Goal: Task Accomplishment & Management: Complete application form

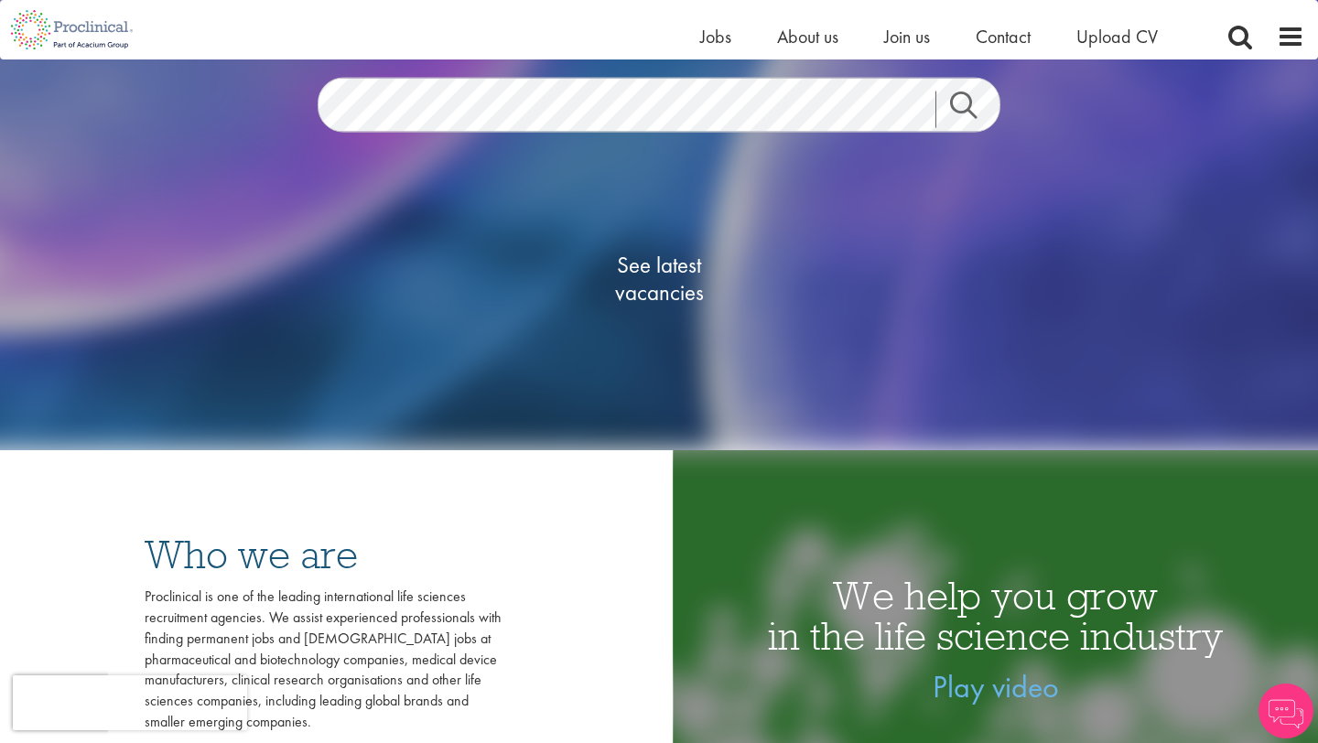
scroll to position [280, 0]
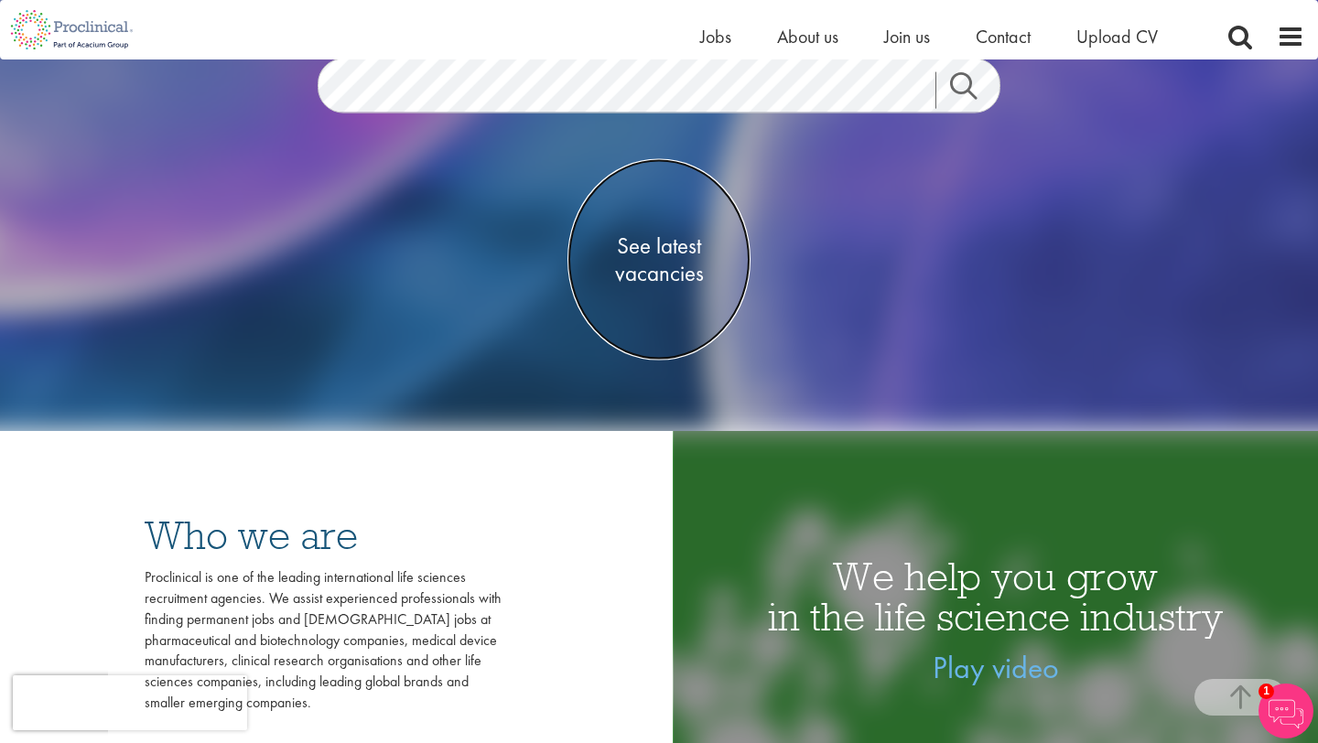
click at [664, 278] on span "See latest vacancies" at bounding box center [658, 258] width 183 height 55
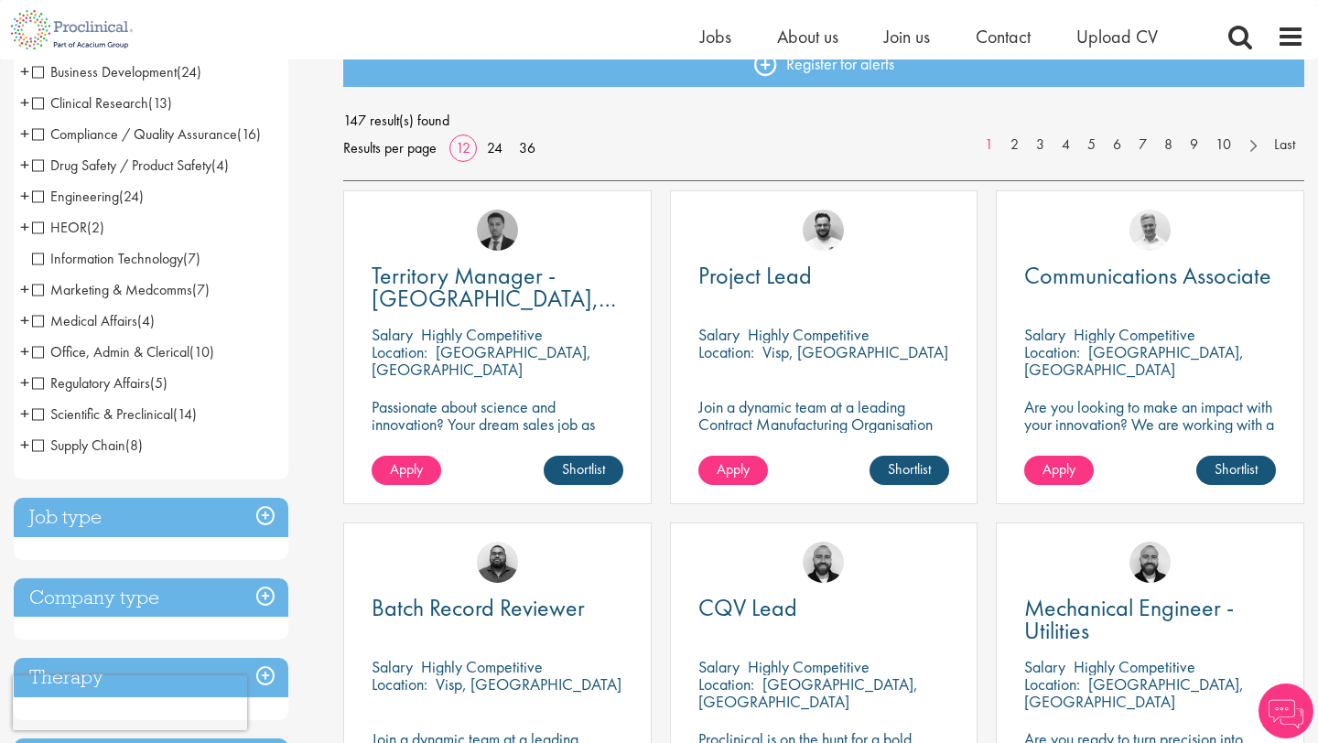
scroll to position [224, 0]
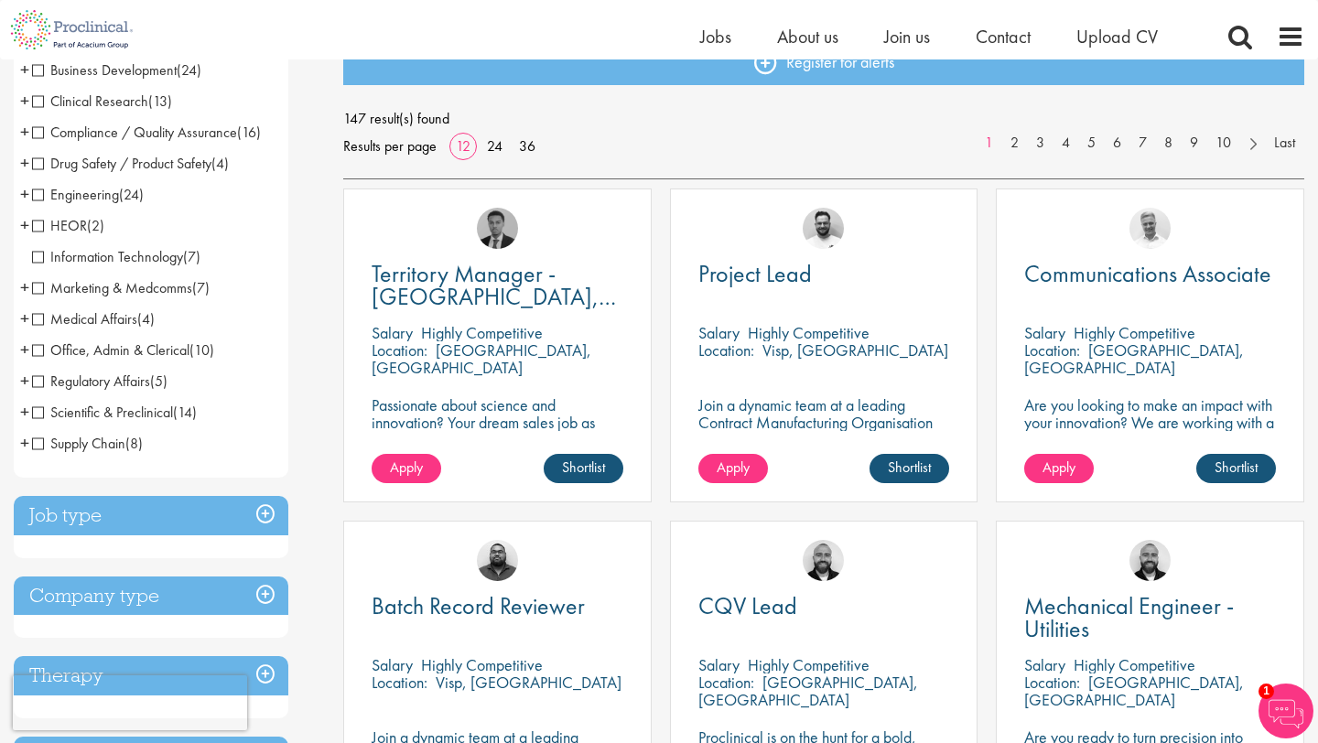
click at [38, 316] on span "Medical Affairs" at bounding box center [84, 318] width 105 height 19
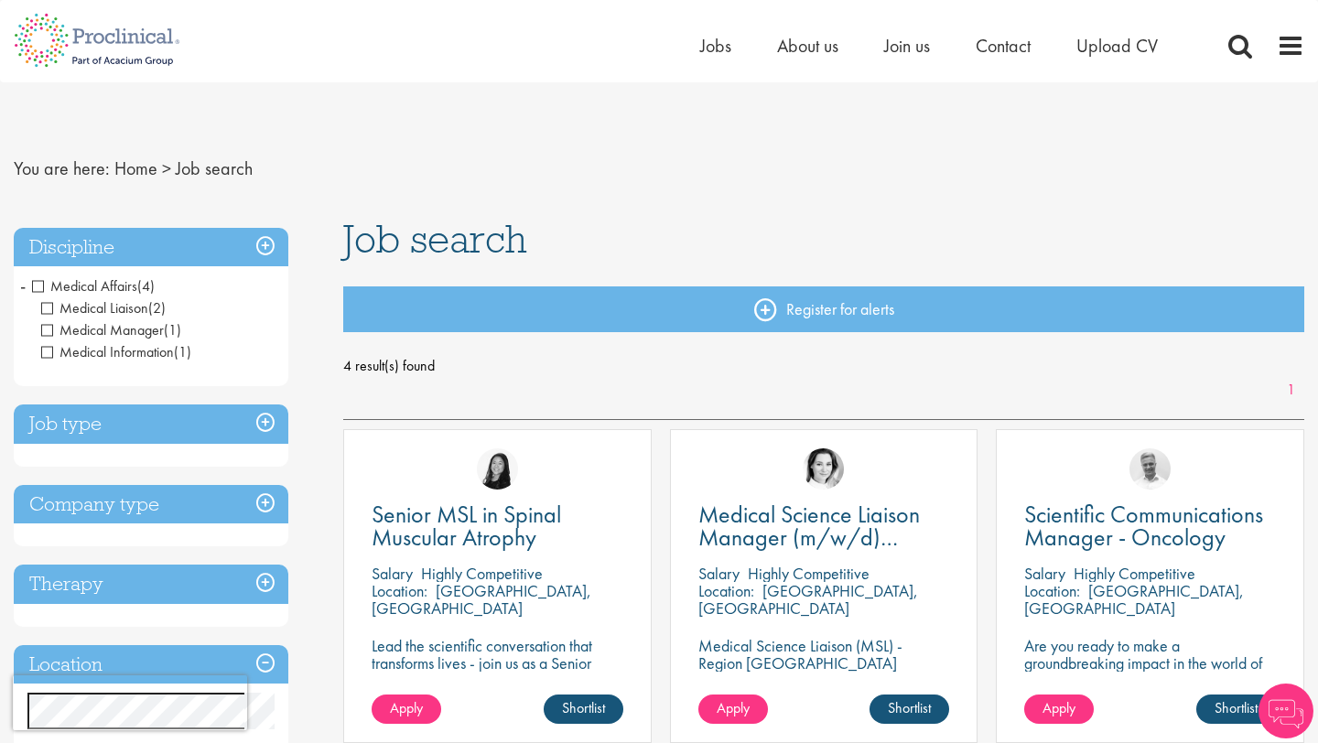
click at [265, 253] on h3 "Discipline" at bounding box center [151, 247] width 274 height 39
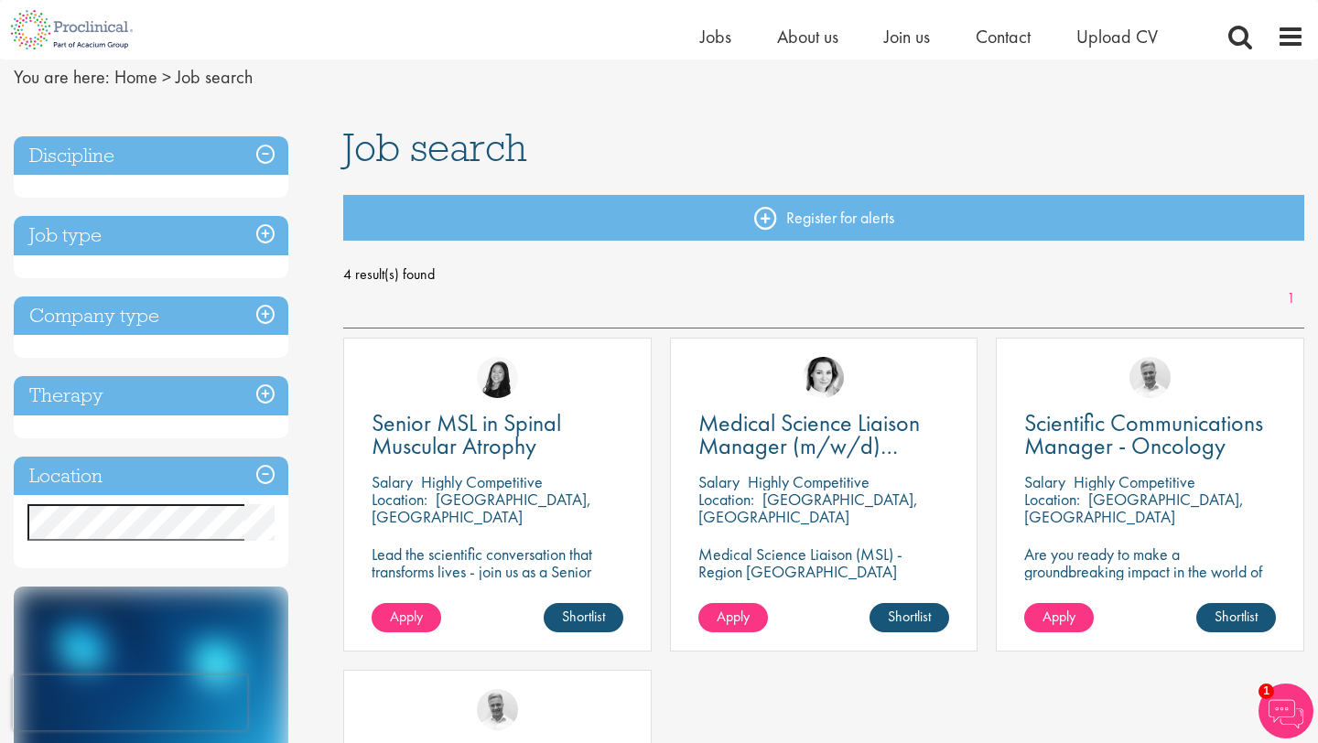
scroll to position [68, 0]
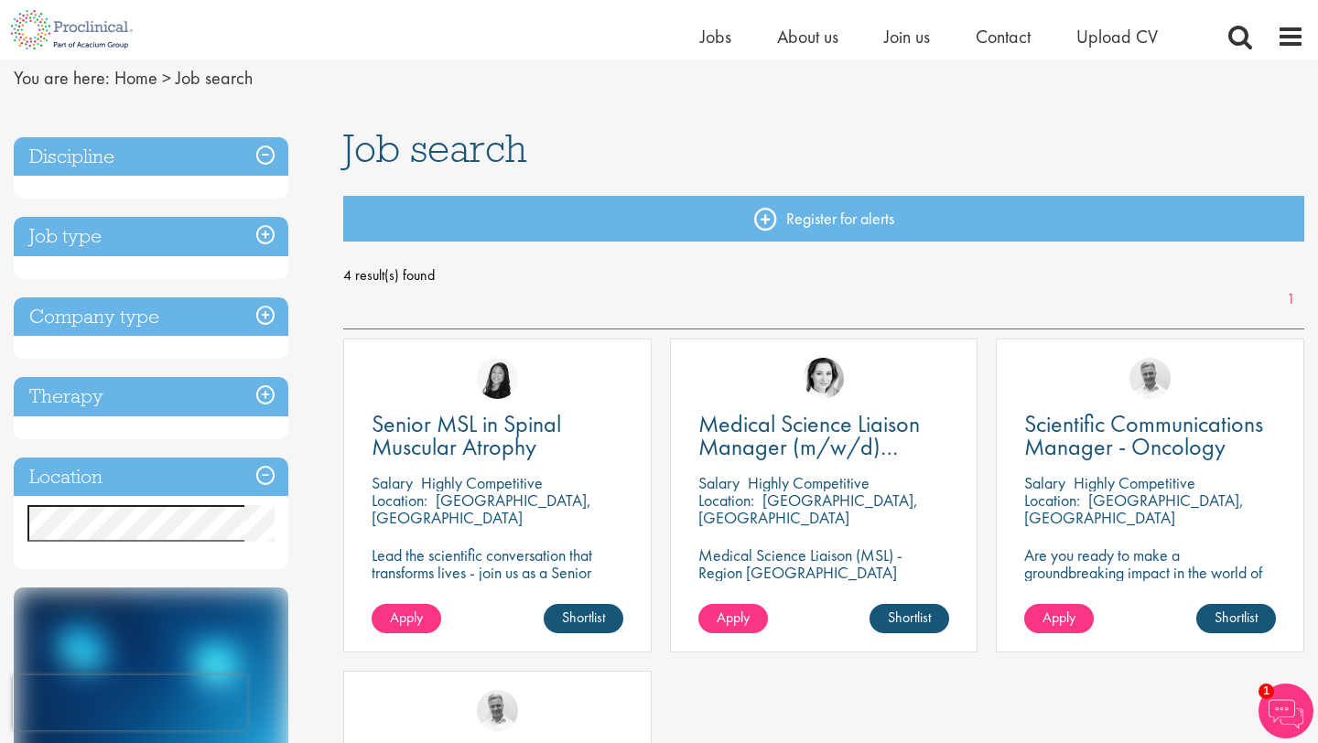
click at [262, 151] on h3 "Discipline" at bounding box center [151, 156] width 274 height 39
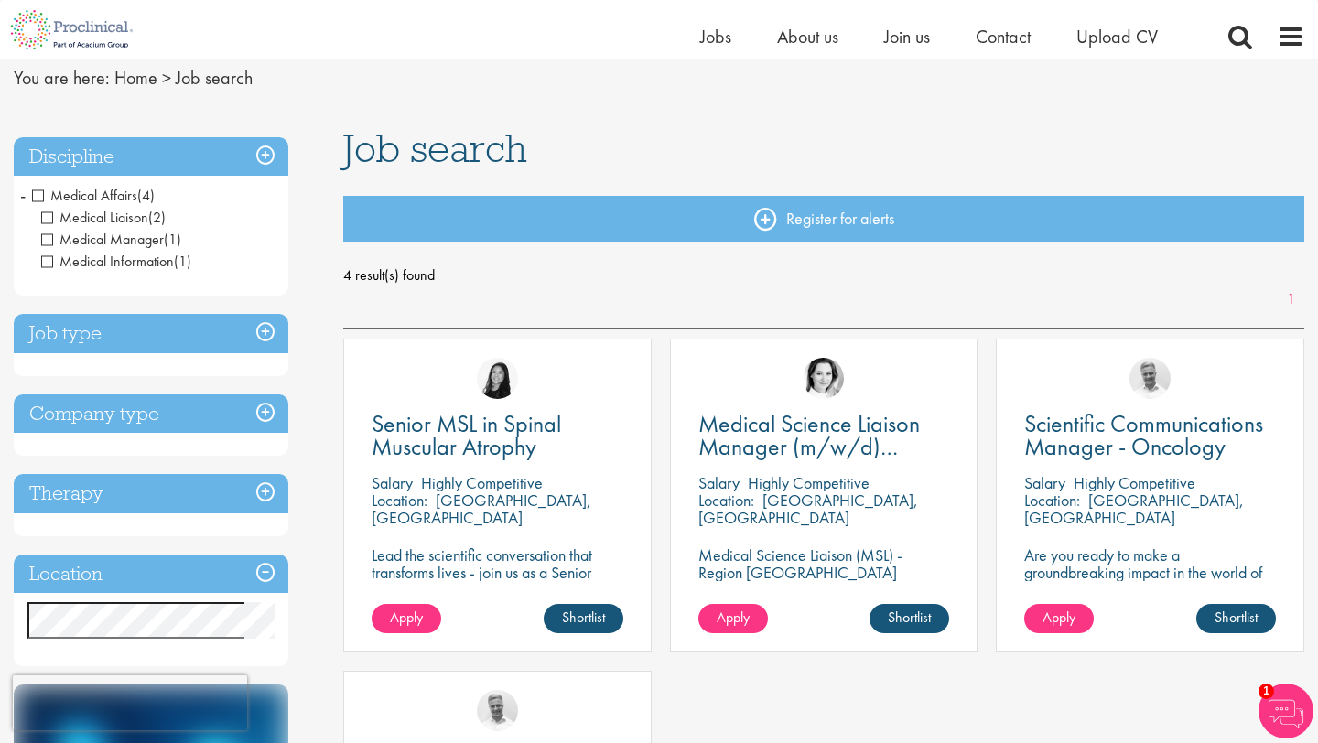
click at [37, 190] on span "Medical Affairs" at bounding box center [84, 195] width 105 height 19
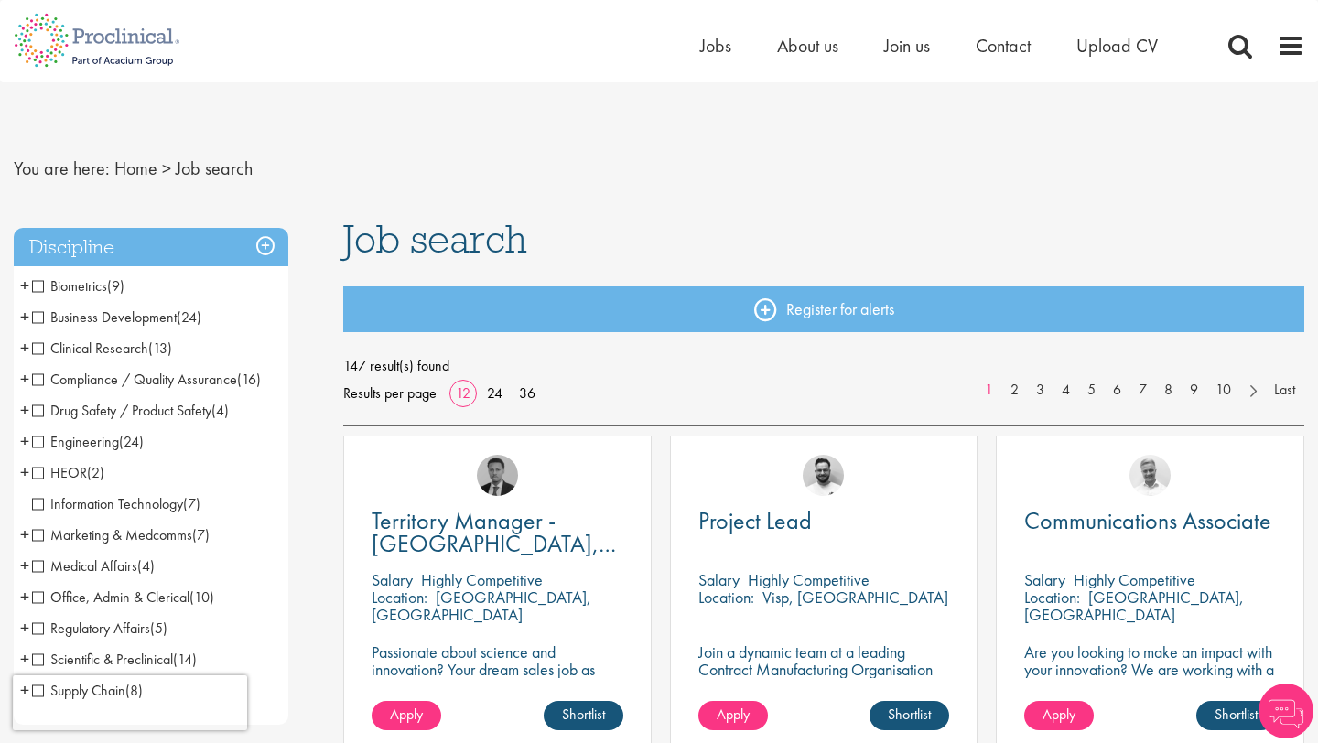
click at [36, 350] on span "Clinical Research" at bounding box center [90, 348] width 116 height 19
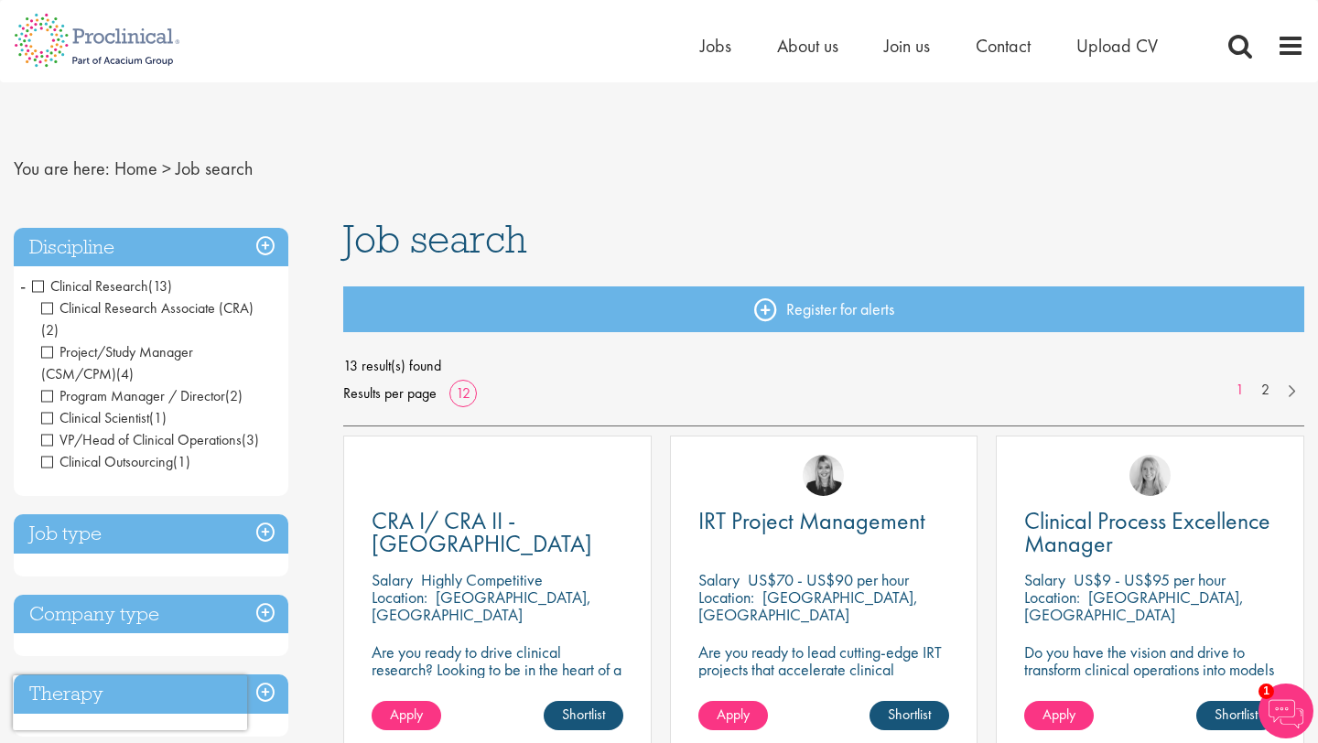
click at [272, 254] on h3 "Discipline" at bounding box center [151, 247] width 274 height 39
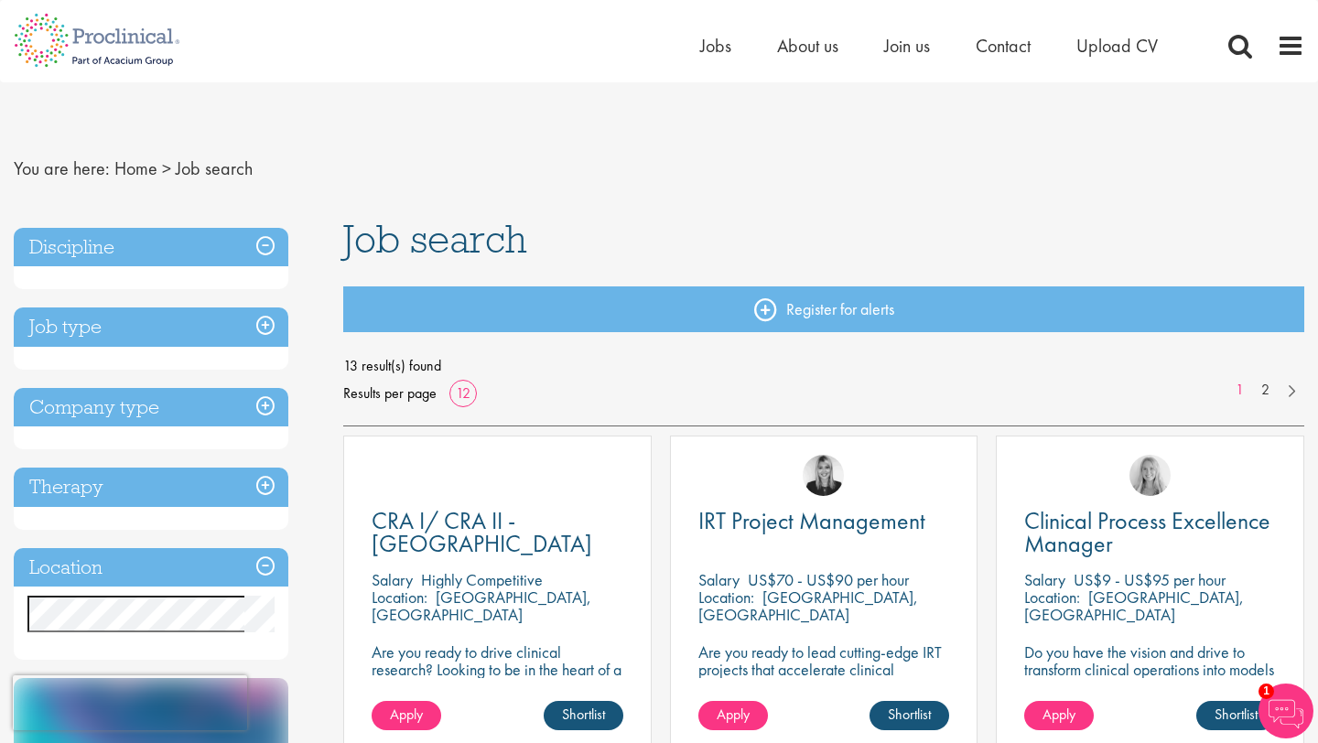
click at [272, 254] on h3 "Discipline" at bounding box center [151, 247] width 274 height 39
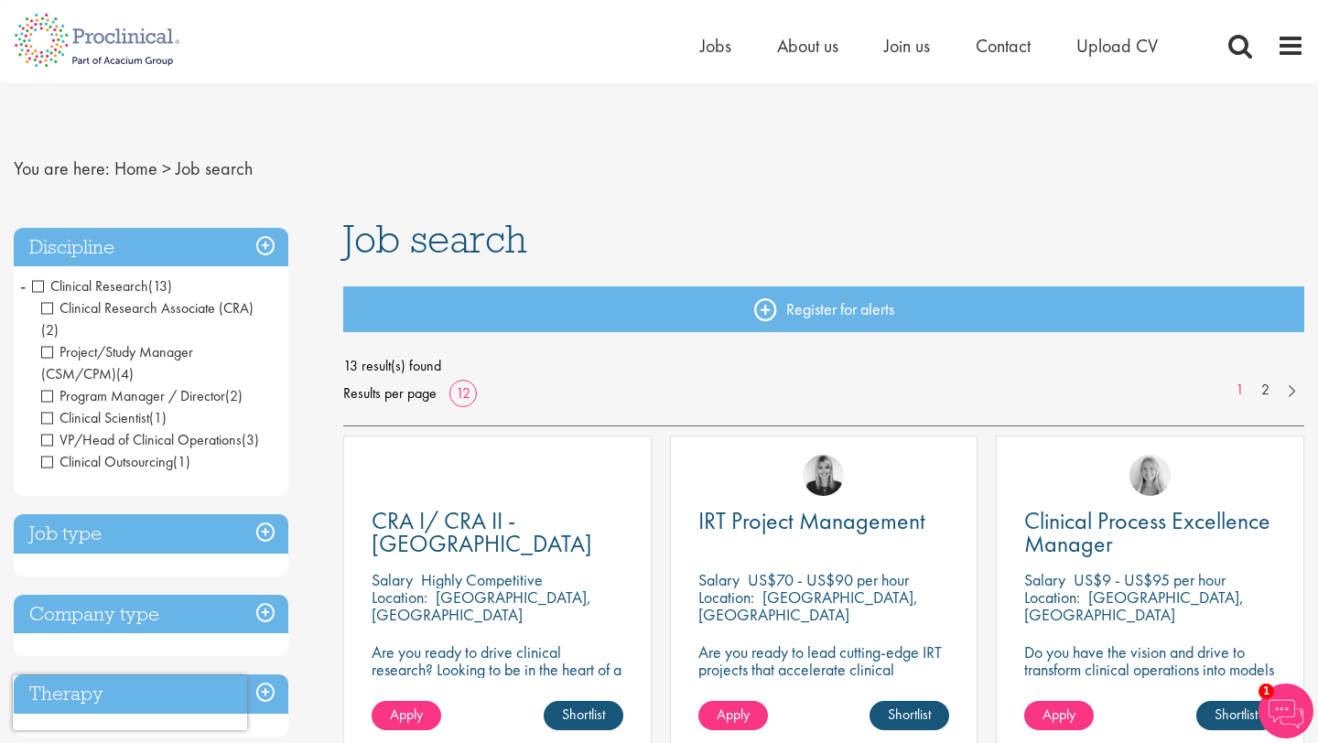
click at [43, 291] on span "Clinical Research" at bounding box center [90, 285] width 116 height 19
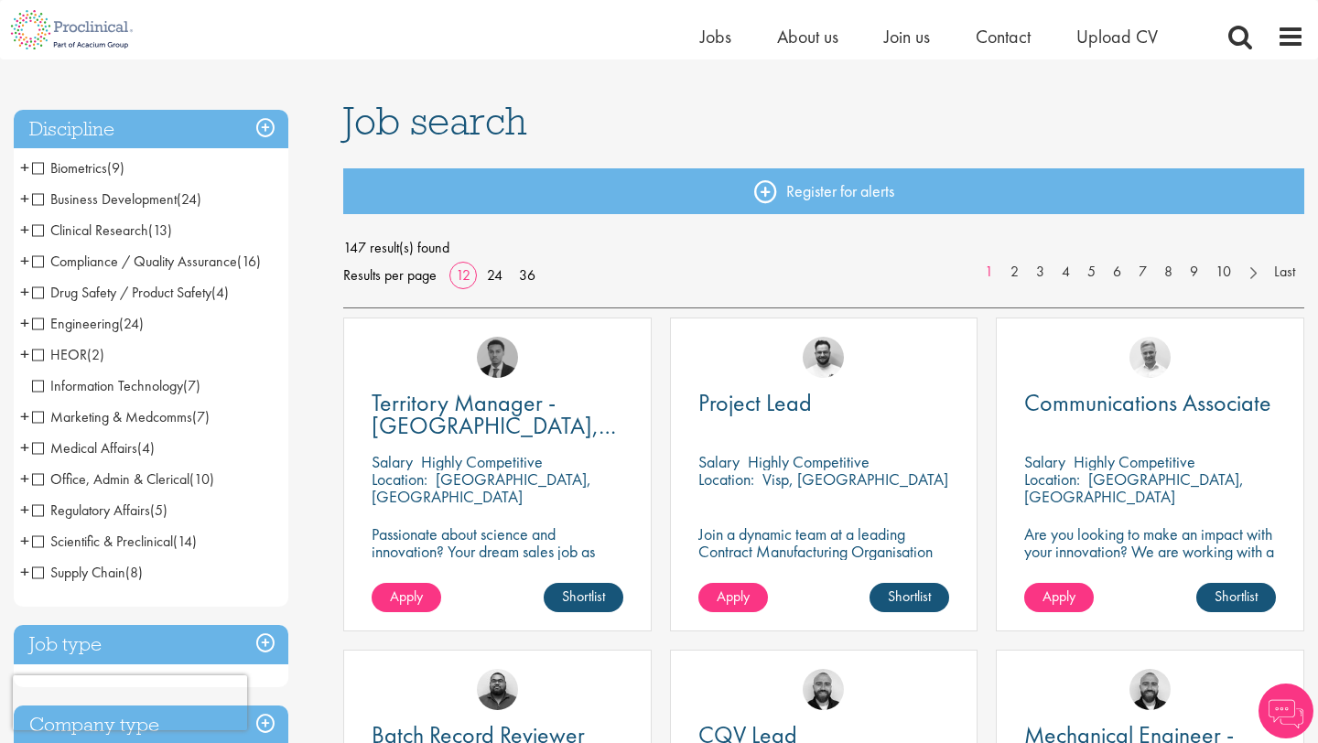
scroll to position [97, 0]
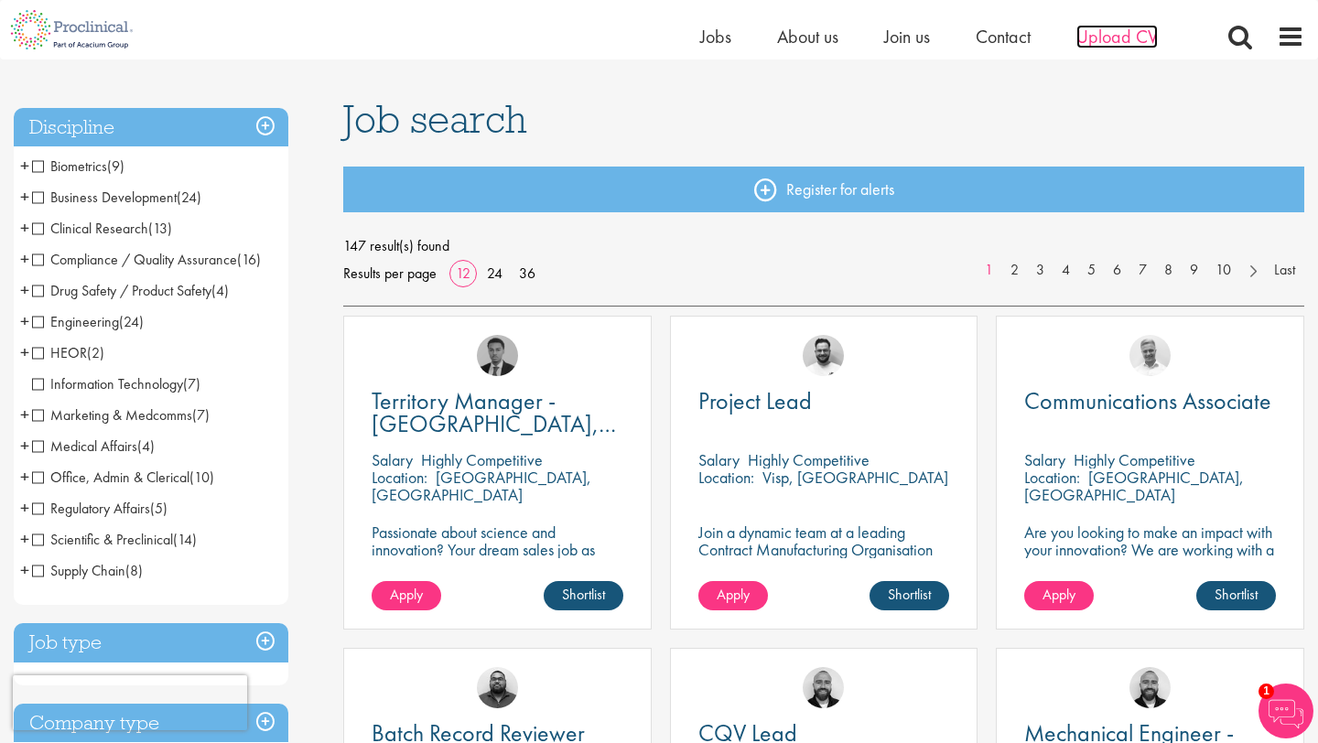
click at [1106, 38] on span "Upload CV" at bounding box center [1116, 37] width 81 height 24
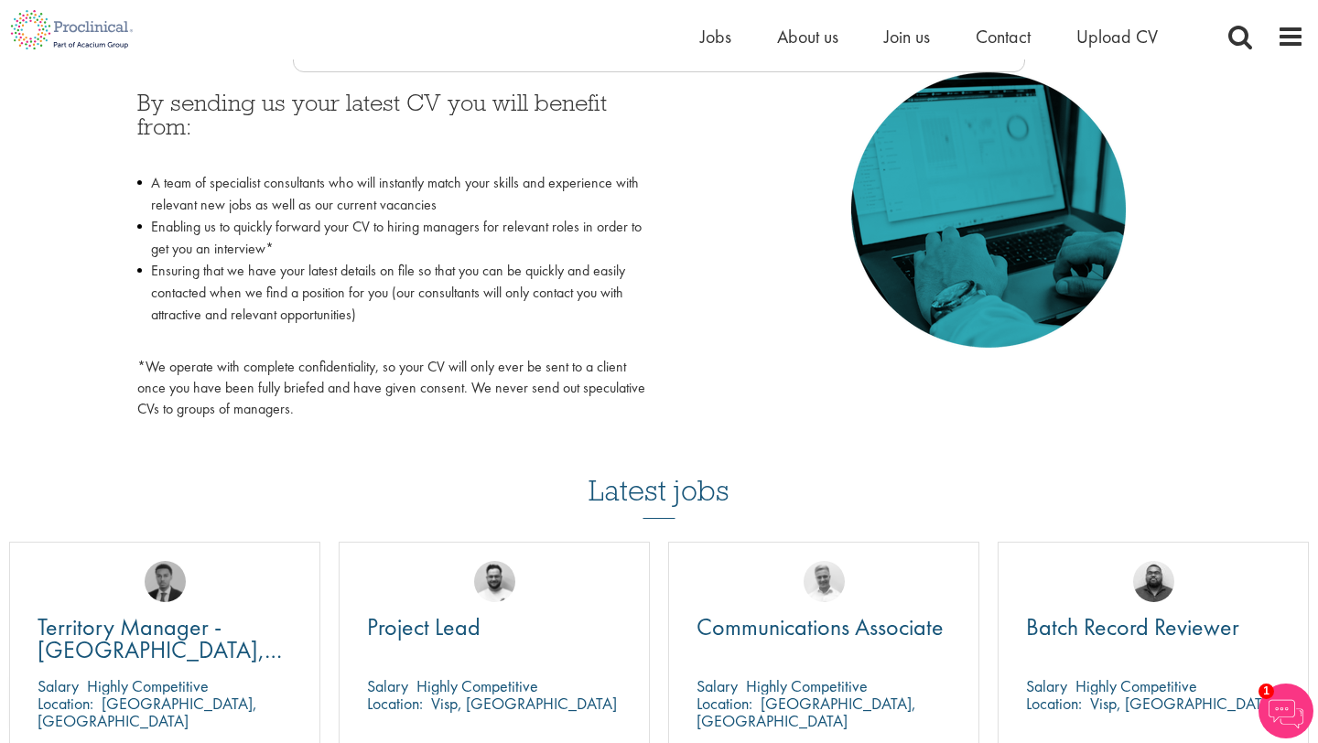
scroll to position [557, 0]
